Goal: Information Seeking & Learning: Learn about a topic

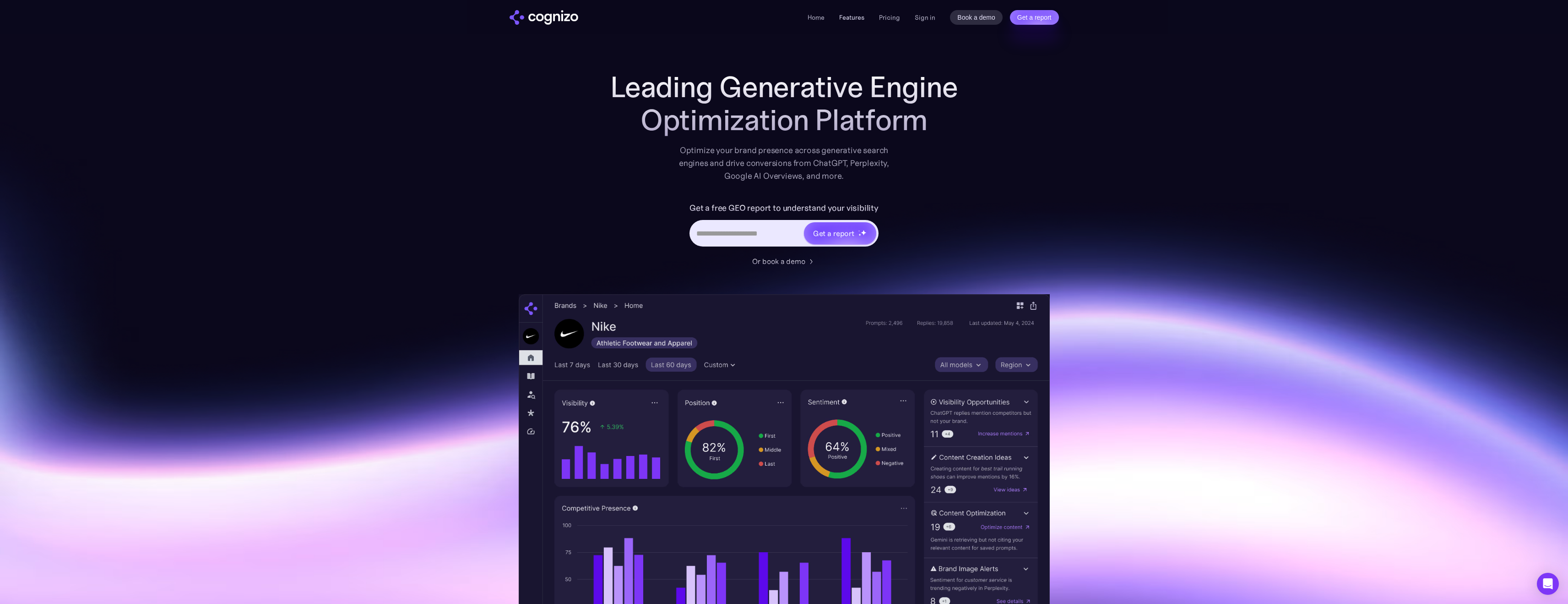
click at [860, 20] on link "Features" at bounding box center [851, 17] width 25 height 8
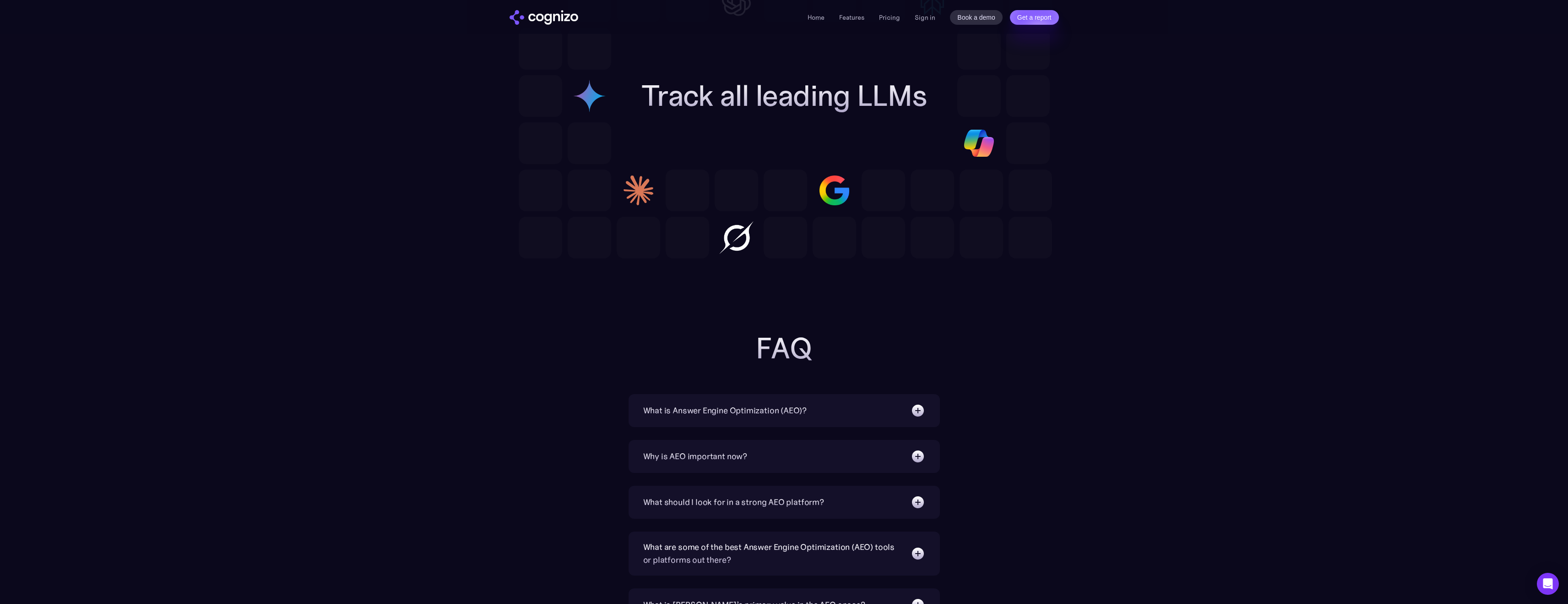
scroll to position [2626, 0]
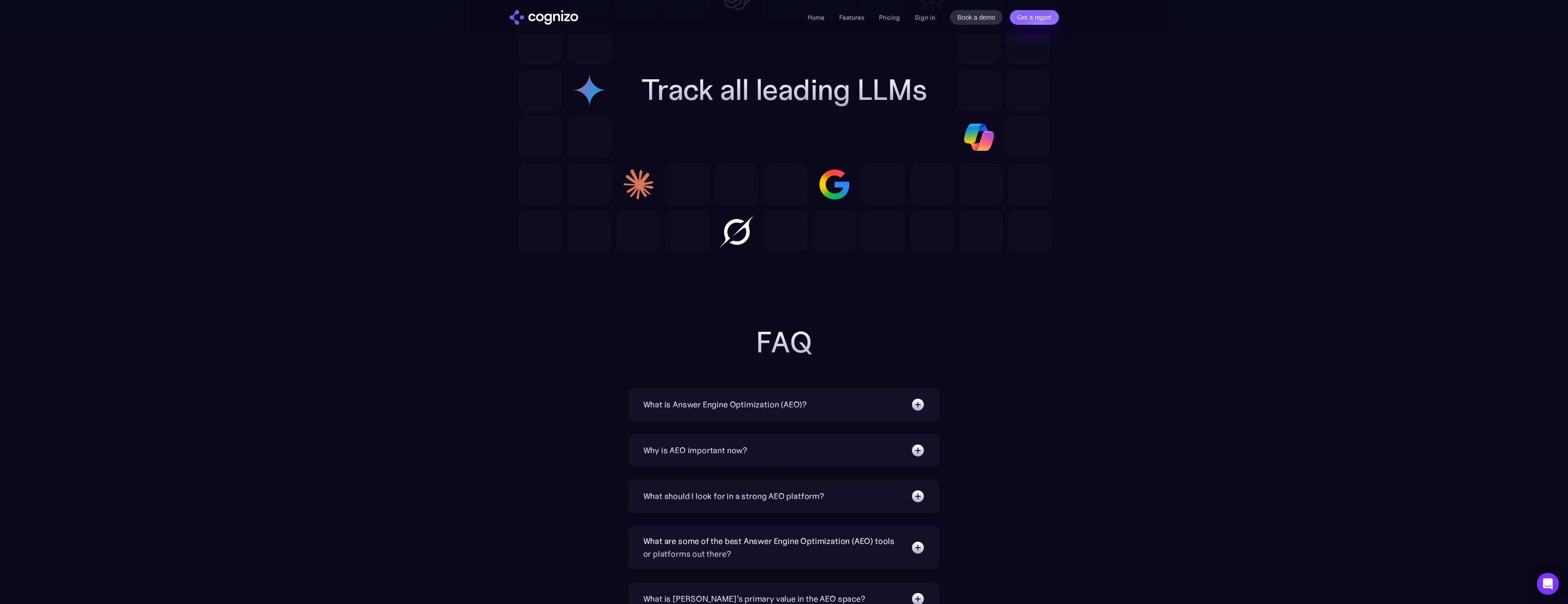
click at [915, 403] on img at bounding box center [917, 405] width 15 height 15
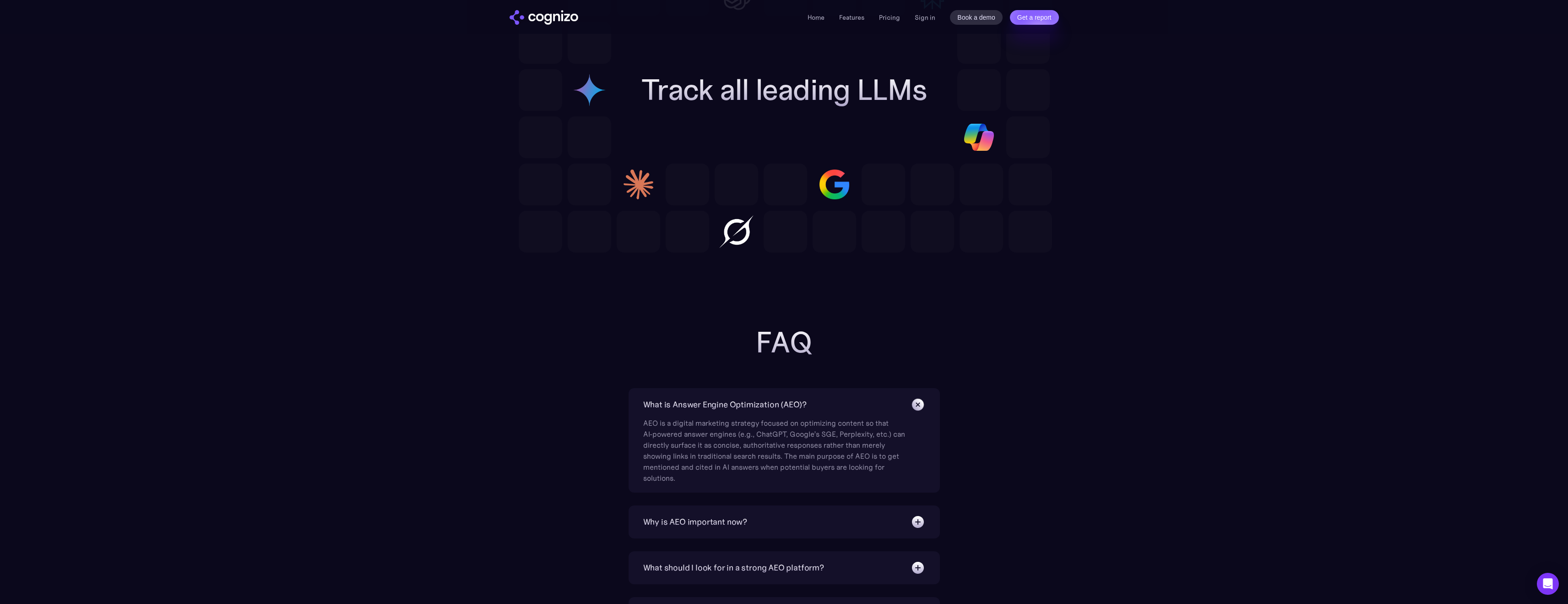
click at [915, 403] on img at bounding box center [917, 404] width 21 height 21
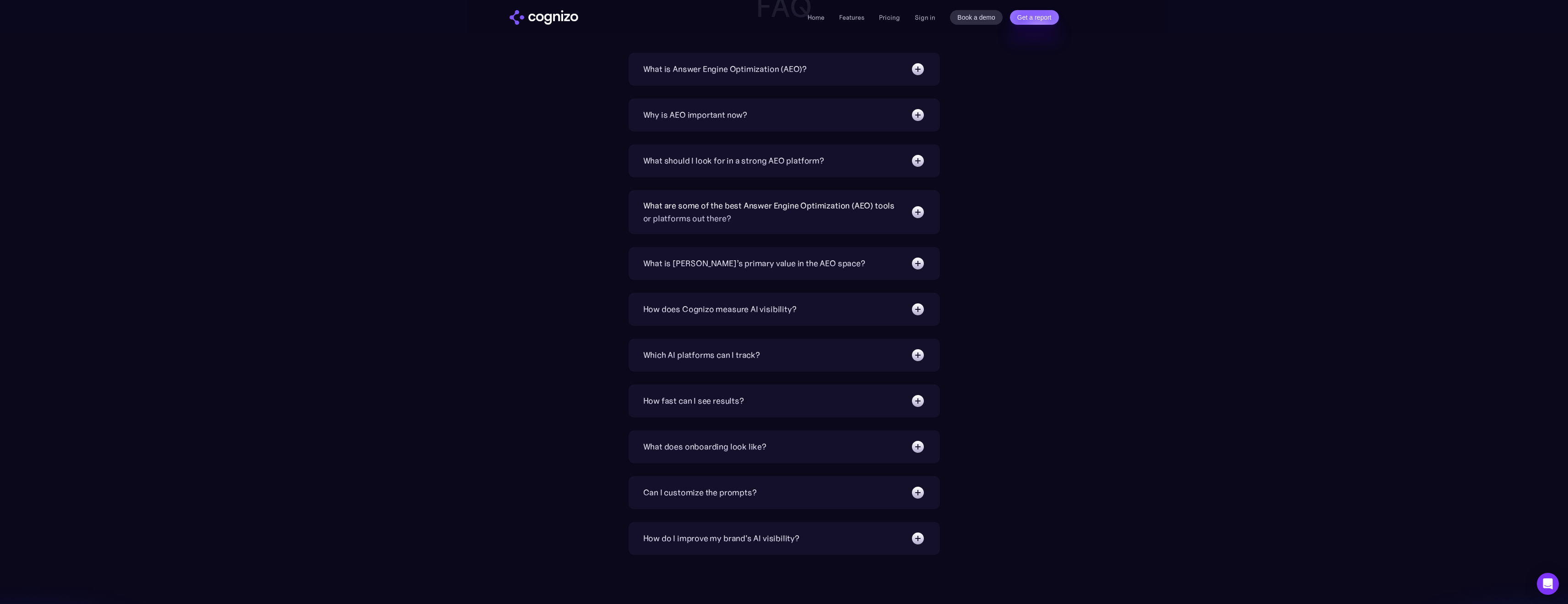
scroll to position [2968, 0]
